Goal: Information Seeking & Learning: Learn about a topic

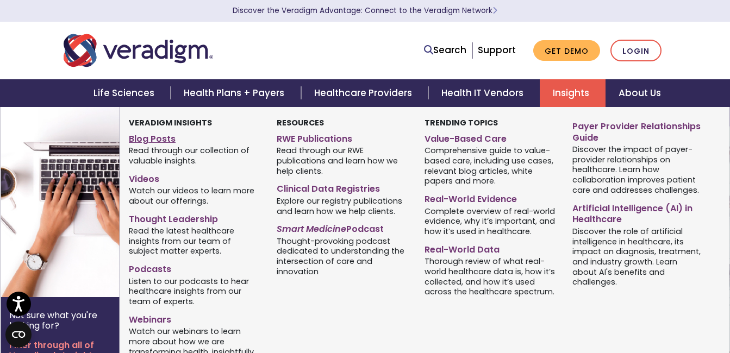
click at [149, 136] on link "Blog Posts" at bounding box center [194, 137] width 131 height 16
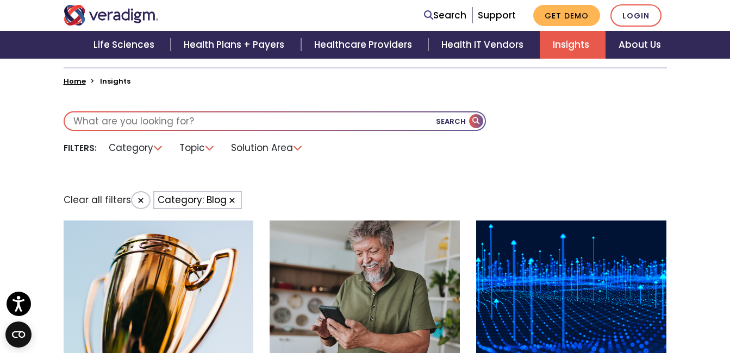
scroll to position [272, 0]
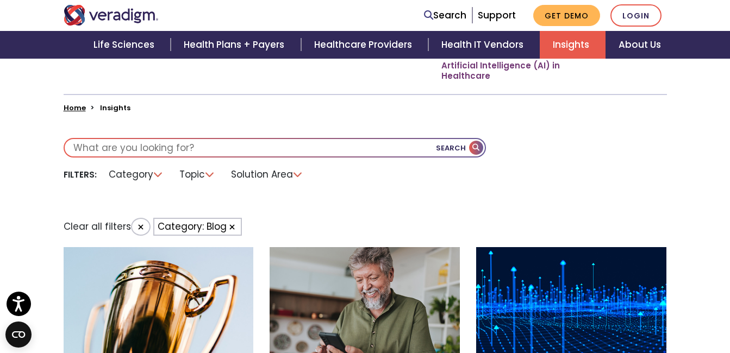
click at [156, 175] on li "Category" at bounding box center [136, 174] width 68 height 17
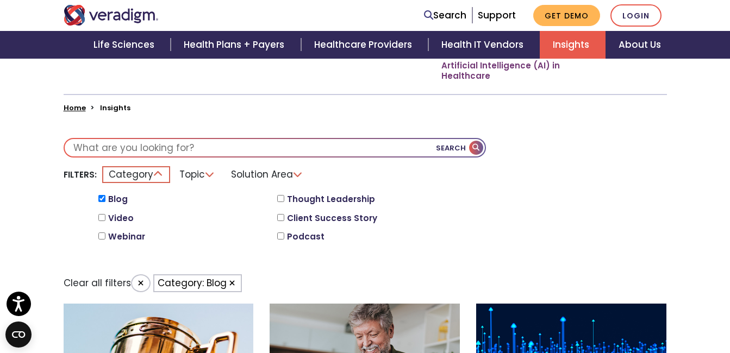
click at [155, 173] on li "Category" at bounding box center [136, 174] width 68 height 17
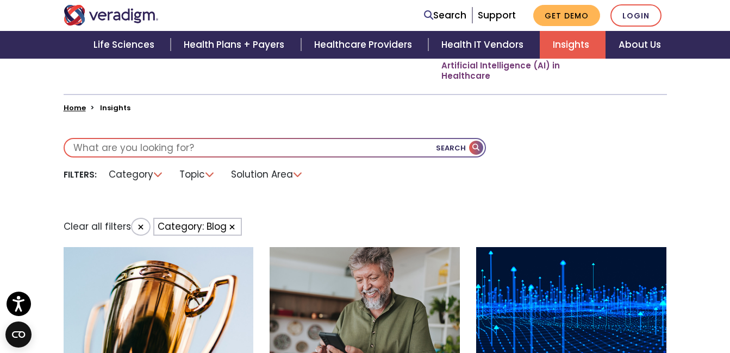
click at [211, 173] on li "Topic" at bounding box center [197, 174] width 49 height 17
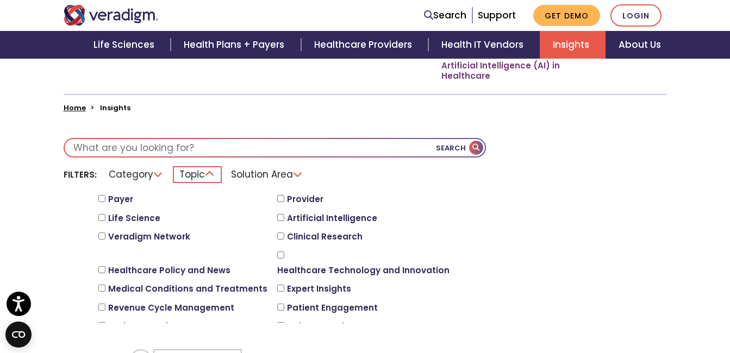
scroll to position [326, 0]
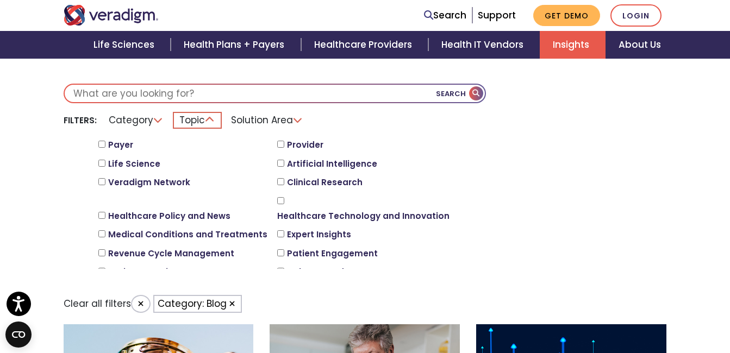
click at [103, 146] on input "Payer" at bounding box center [101, 144] width 7 height 7
checkbox input "true"
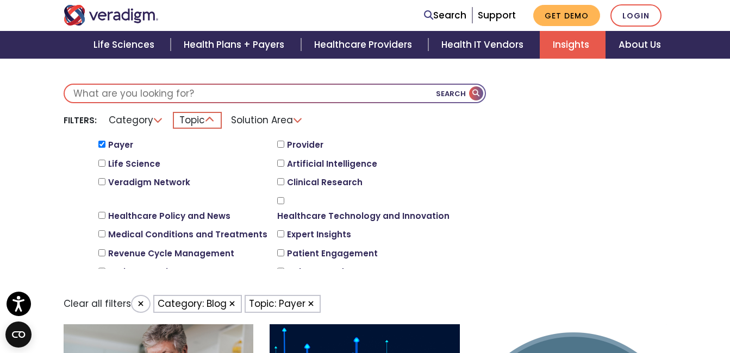
click at [279, 145] on input "Provider" at bounding box center [280, 144] width 7 height 7
checkbox input "true"
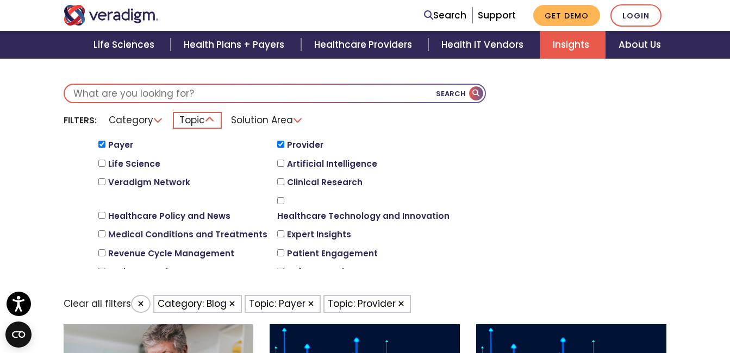
click at [292, 112] on li "Solution Area" at bounding box center [266, 120] width 85 height 17
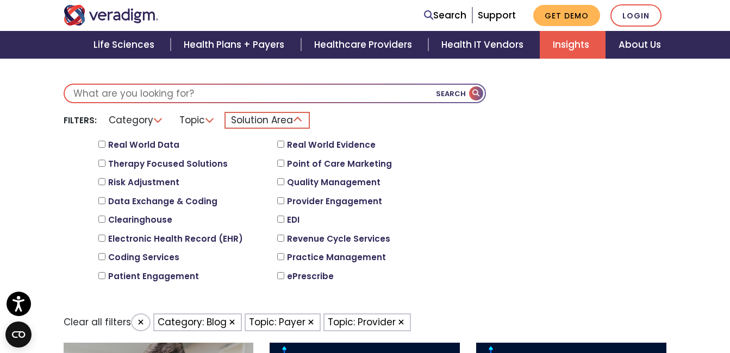
click at [293, 116] on li "Solution Area" at bounding box center [266, 120] width 85 height 17
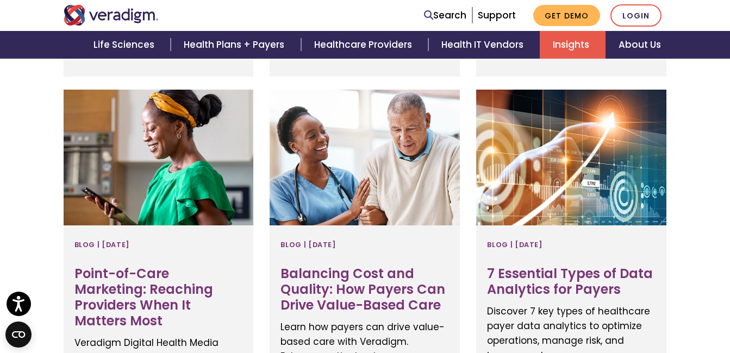
scroll to position [1630, 0]
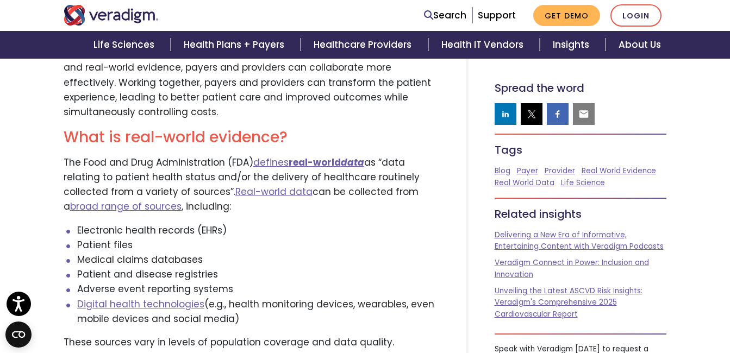
scroll to position [706, 0]
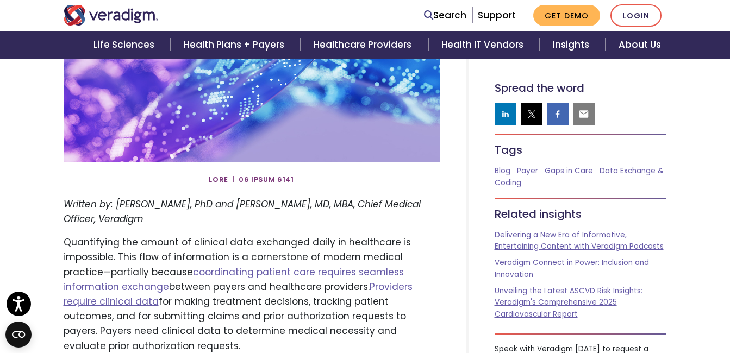
scroll to position [326, 0]
